Goal: Task Accomplishment & Management: Manage account settings

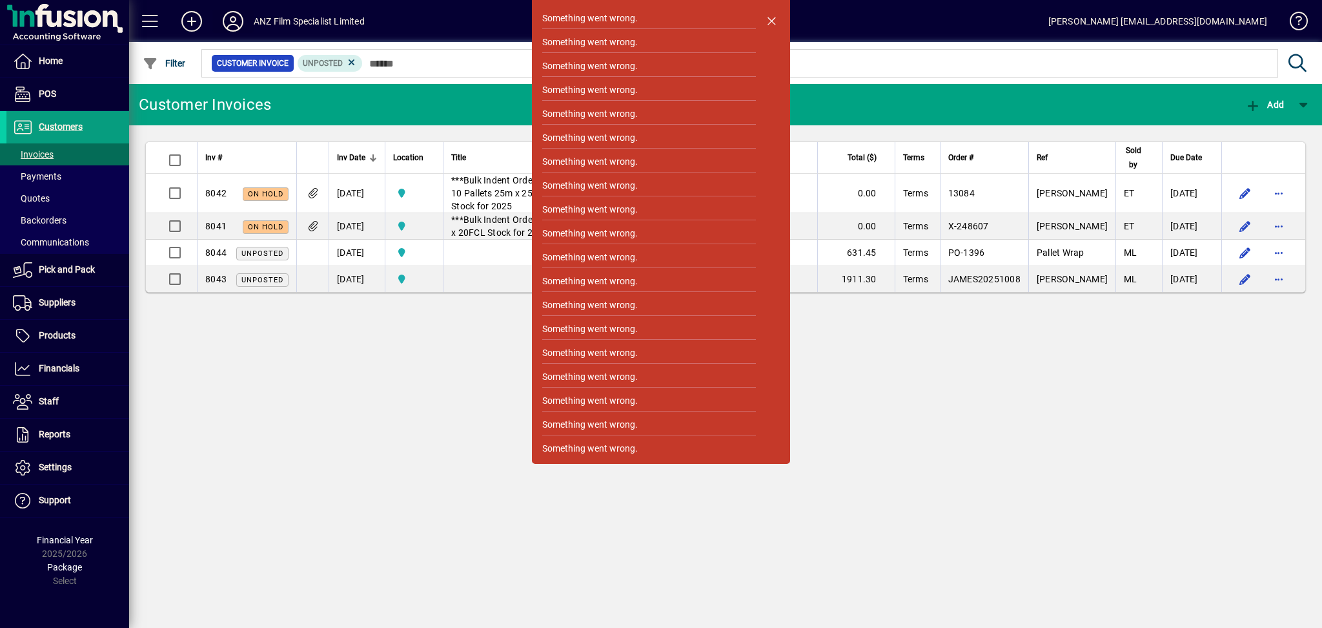
click at [226, 21] on icon at bounding box center [233, 21] width 26 height 21
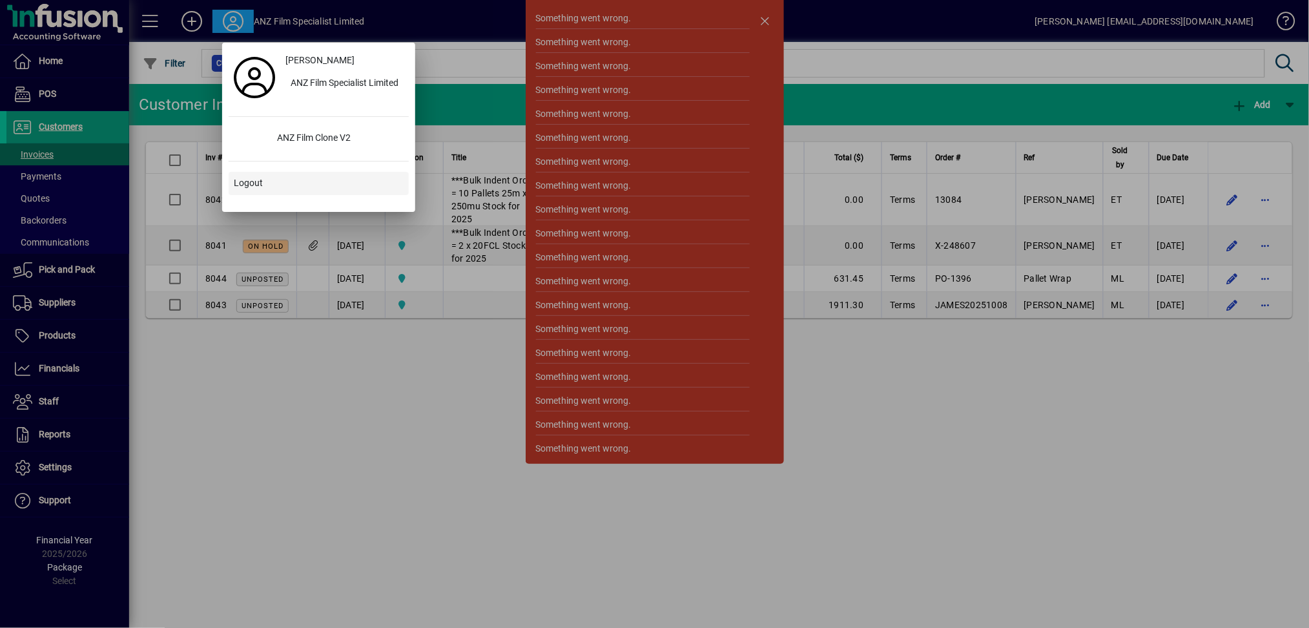
click at [244, 189] on span "Logout" at bounding box center [248, 183] width 29 height 14
